Goal: Task Accomplishment & Management: Manage account settings

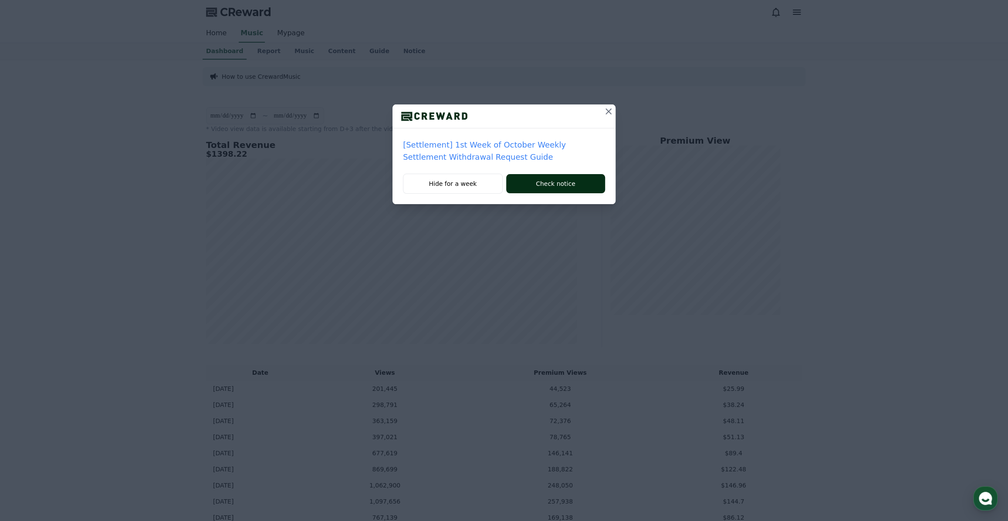
click at [593, 182] on button "Check notice" at bounding box center [555, 183] width 99 height 19
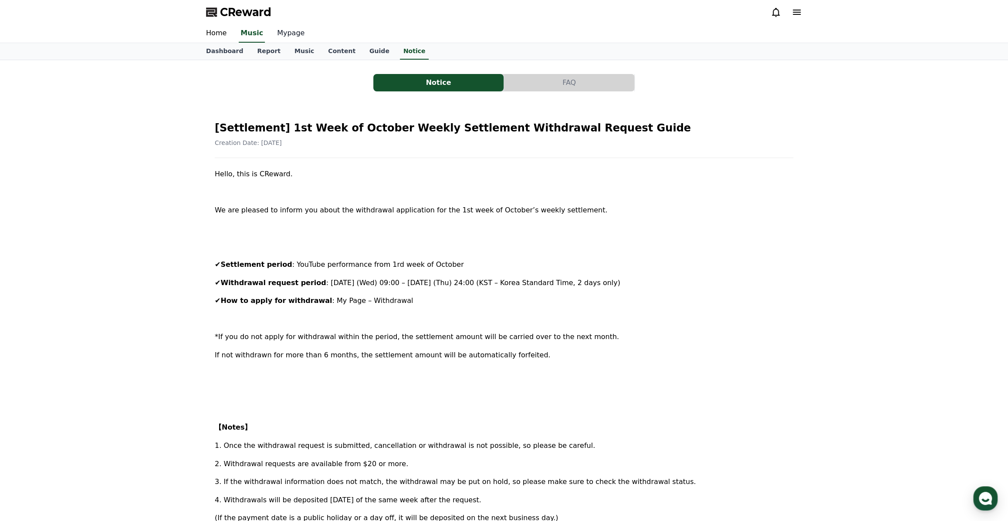
click at [279, 37] on link "Mypage" at bounding box center [290, 33] width 41 height 18
select select "**********"
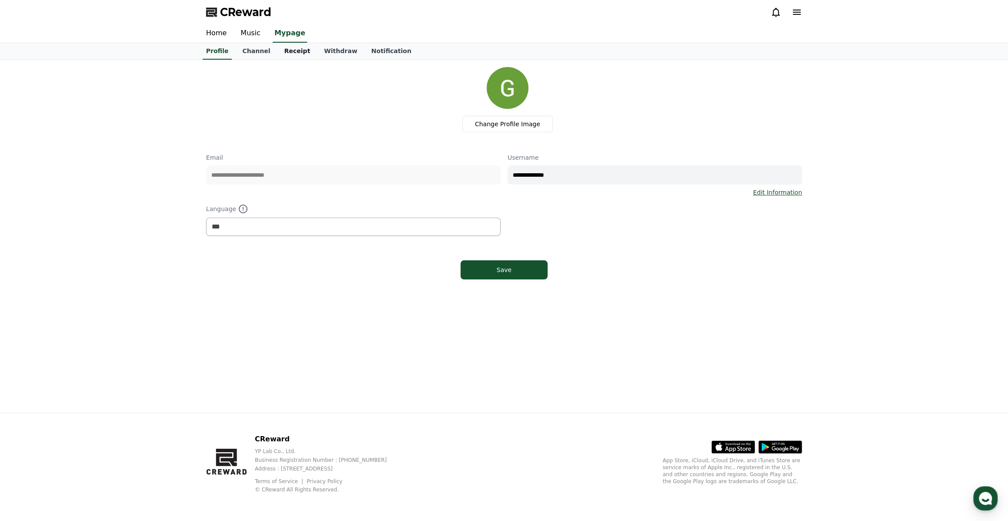
click at [284, 51] on link "Receipt" at bounding box center [297, 51] width 40 height 17
